Goal: Complete application form: Complete application form

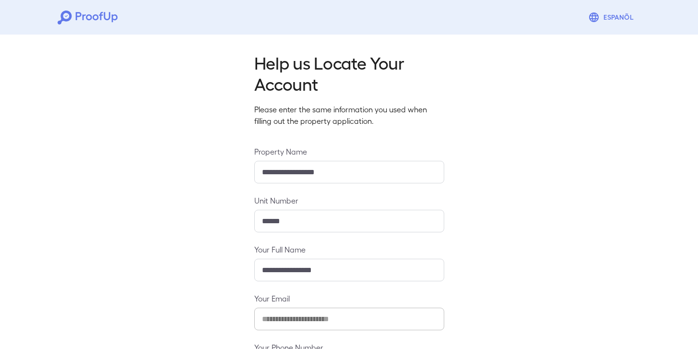
scroll to position [86, 0]
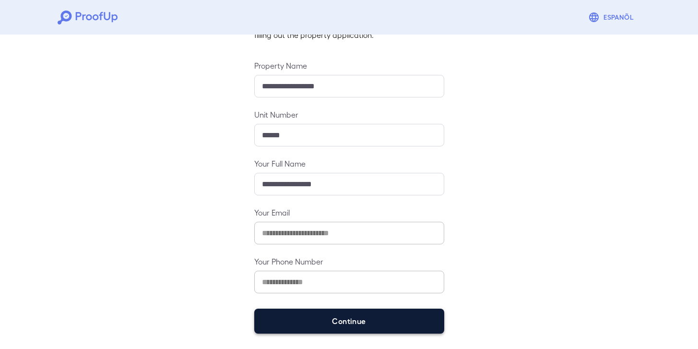
click at [333, 321] on button "Continue" at bounding box center [349, 321] width 190 height 25
click at [349, 324] on button "Continue" at bounding box center [349, 321] width 190 height 25
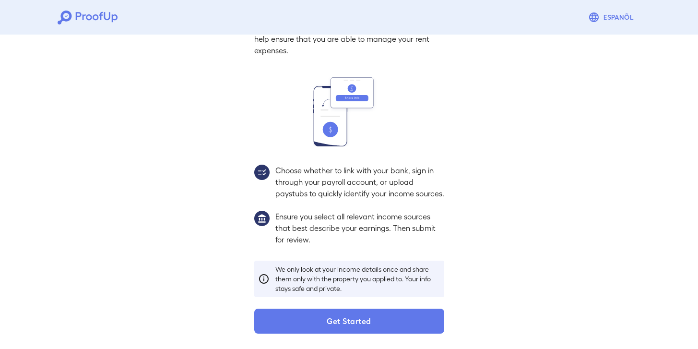
scroll to position [72, 0]
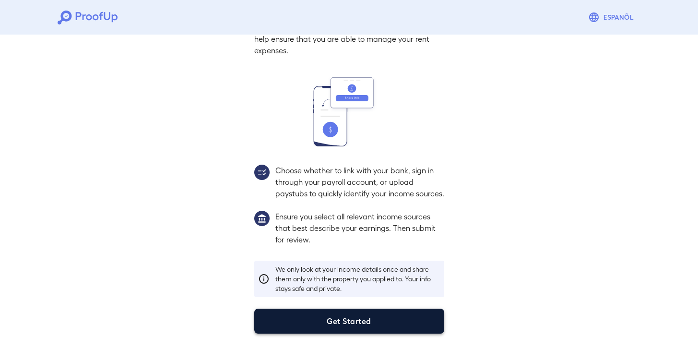
click at [354, 316] on button "Get Started" at bounding box center [349, 321] width 190 height 25
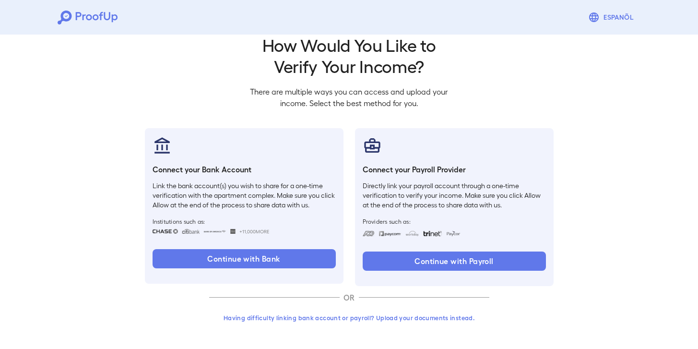
scroll to position [18, 0]
click at [397, 319] on button "Having difficulty linking bank account or payroll? Upload your documents instea…" at bounding box center [349, 317] width 280 height 17
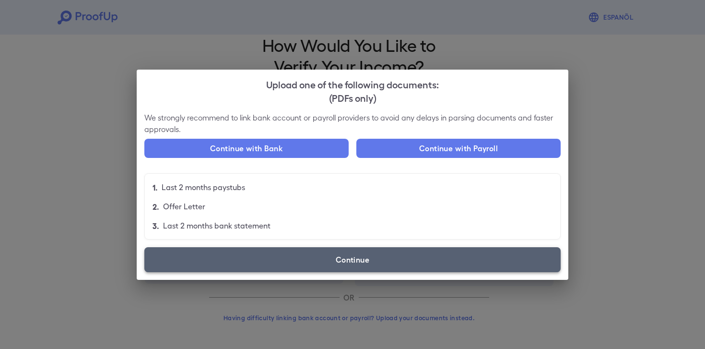
click at [312, 259] on label "Continue" at bounding box center [352, 259] width 416 height 25
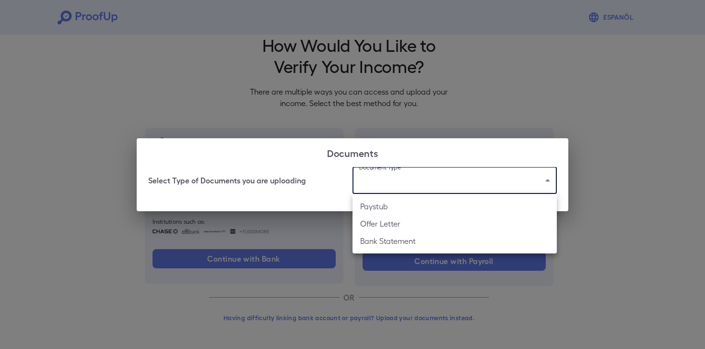
click at [408, 186] on body "Espanõl Go back How Would You Like to Verify Your Income? There are multiple wa…" at bounding box center [352, 165] width 705 height 367
click at [398, 243] on li "Bank Statement" at bounding box center [455, 240] width 204 height 17
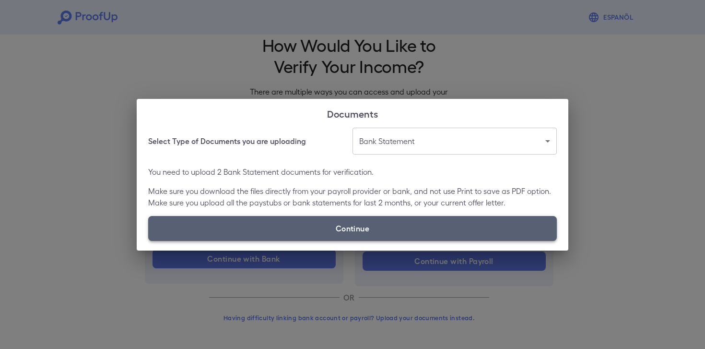
click at [345, 222] on label "Continue" at bounding box center [352, 228] width 409 height 25
click at [149, 240] on input "Continue" at bounding box center [148, 240] width 0 height 0
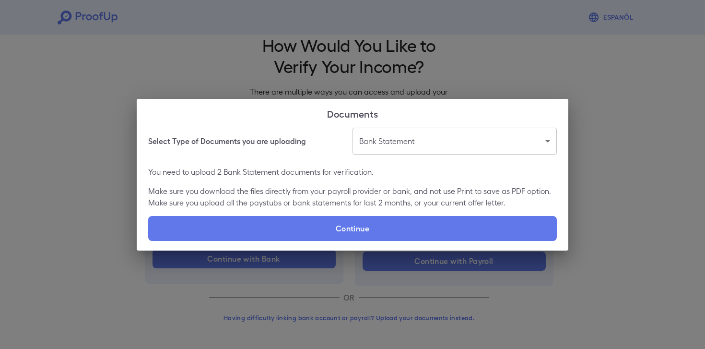
click at [392, 137] on body "**********" at bounding box center [352, 165] width 705 height 367
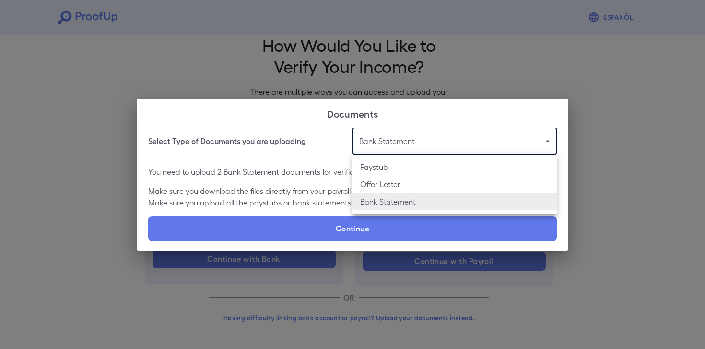
click at [382, 169] on li "Paystub" at bounding box center [455, 166] width 204 height 17
type input "*******"
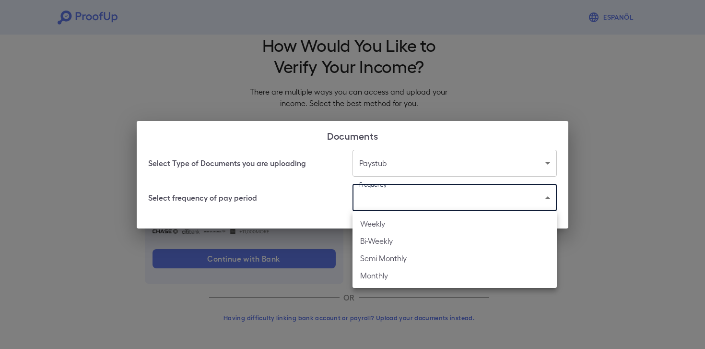
click at [395, 203] on body "Espanõl Go back How Would You Like to Verify Your Income? There are multiple wa…" at bounding box center [352, 165] width 705 height 367
click at [396, 230] on li "Weekly" at bounding box center [455, 223] width 204 height 17
type input "******"
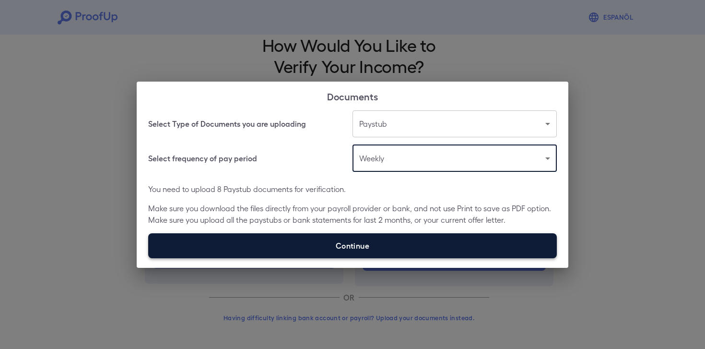
click at [399, 247] on label "Continue" at bounding box center [352, 245] width 409 height 25
click at [149, 258] on input "Continue" at bounding box center [148, 258] width 0 height 0
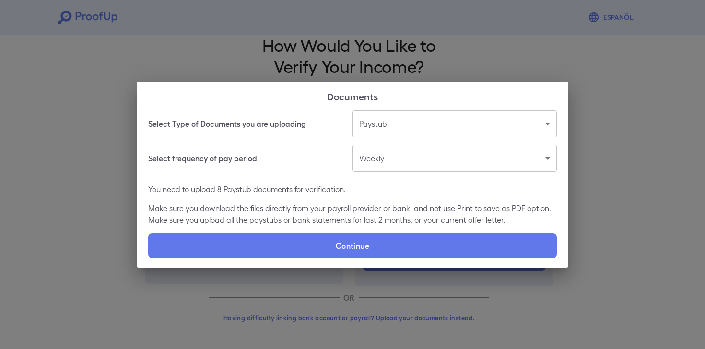
drag, startPoint x: 111, startPoint y: 88, endPoint x: 103, endPoint y: 69, distance: 20.7
click at [111, 89] on div "Documents Select Type of Documents you are uploading Paystub ******* ​ Select f…" at bounding box center [352, 174] width 705 height 349
